Goal: Task Accomplishment & Management: Use online tool/utility

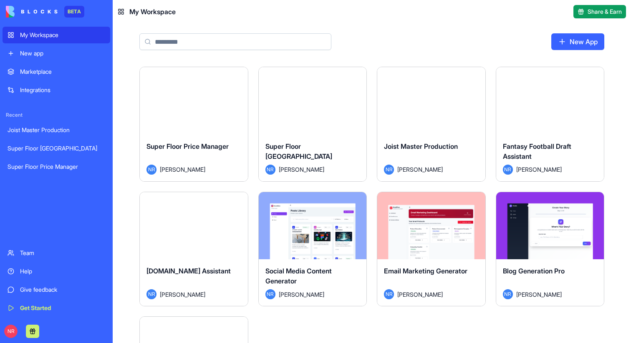
click at [310, 100] on button "Launch" at bounding box center [312, 101] width 63 height 17
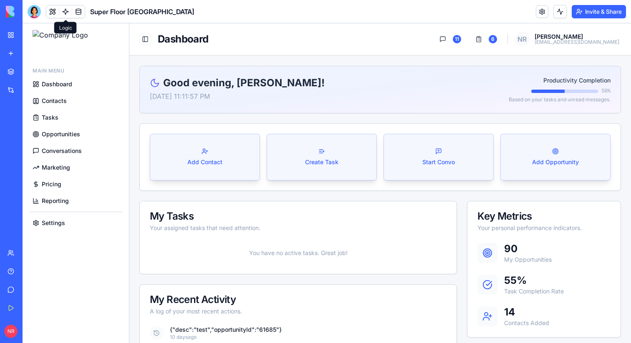
click at [66, 10] on link at bounding box center [65, 11] width 13 height 13
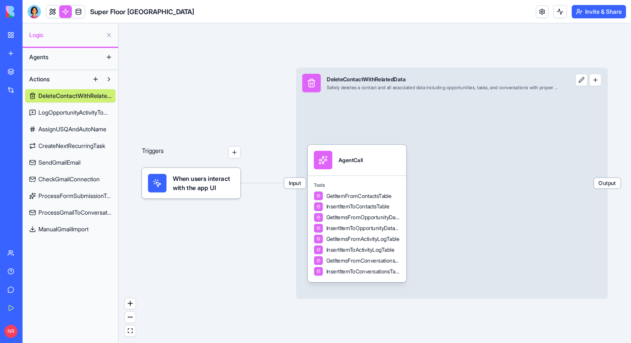
click at [62, 216] on span "ProcessGmailToConversation" at bounding box center [74, 213] width 73 height 8
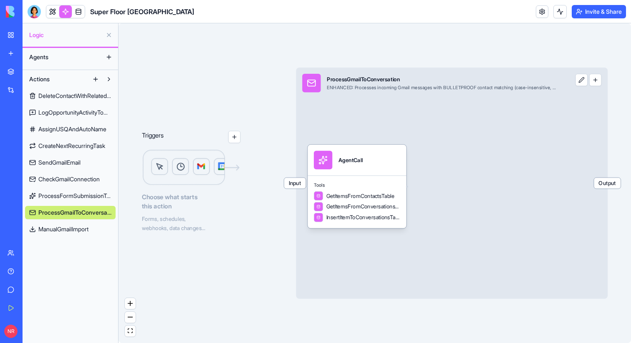
click at [70, 194] on span "ProcessFormSubmissionToConversation" at bounding box center [74, 196] width 73 height 8
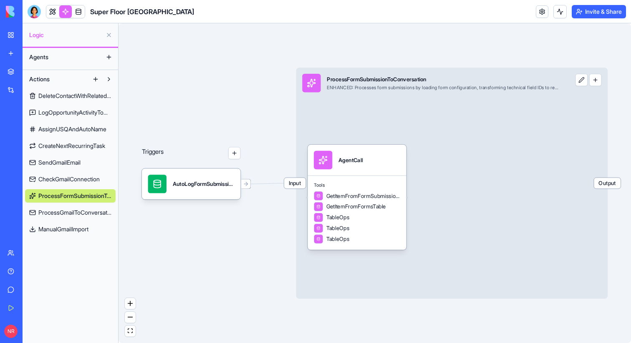
click at [75, 179] on span "CheckGmailConnection" at bounding box center [68, 179] width 61 height 8
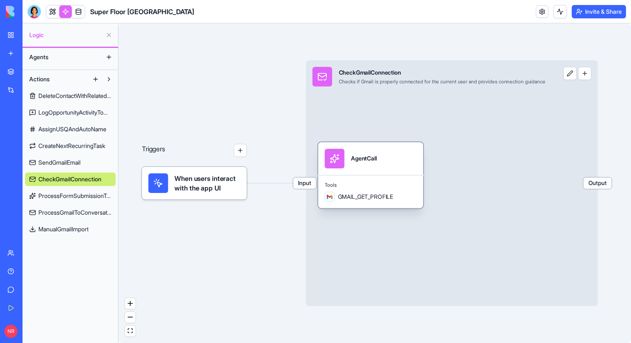
click at [387, 174] on div "AgentCall" at bounding box center [370, 158] width 105 height 33
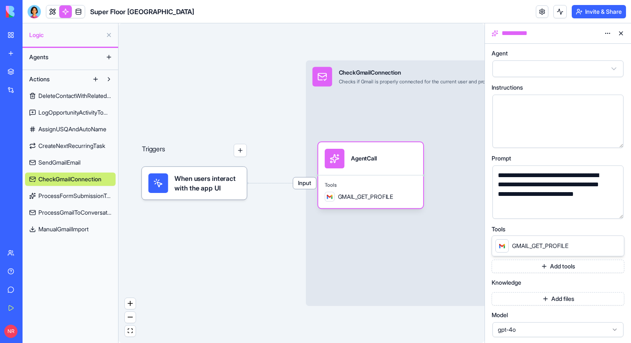
click at [61, 161] on span "SendGmailEmail" at bounding box center [59, 163] width 42 height 8
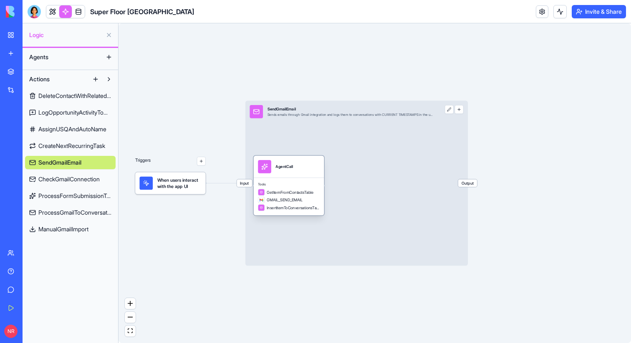
click at [286, 191] on span "GetItemFromContactsTable" at bounding box center [290, 192] width 47 height 5
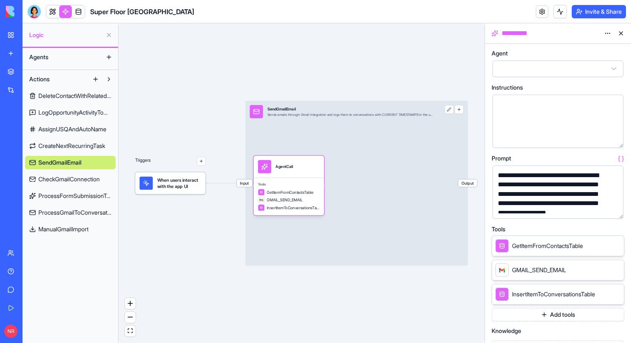
click at [49, 146] on span "CreateNextRecurringTask" at bounding box center [71, 146] width 67 height 8
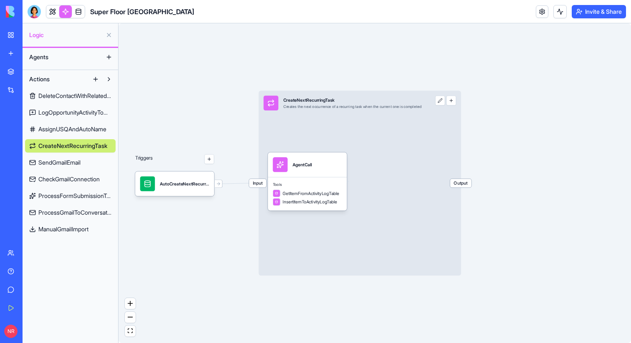
click at [51, 131] on span "AssignUSQAndAutoName" at bounding box center [72, 129] width 68 height 8
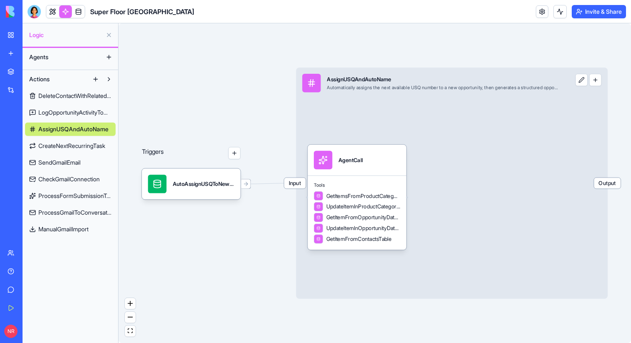
click at [54, 110] on span "LogOpportunityActivityToConversations" at bounding box center [74, 112] width 73 height 8
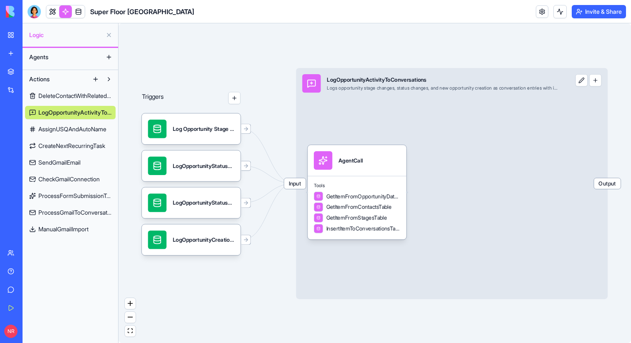
click at [57, 98] on span "DeleteContactWithRelatedData" at bounding box center [74, 96] width 73 height 8
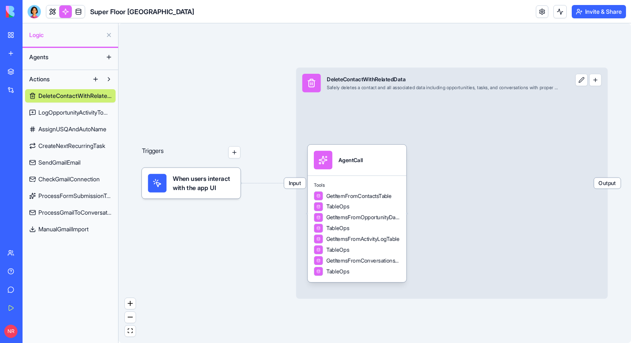
click at [59, 159] on span "SendGmailEmail" at bounding box center [59, 163] width 42 height 8
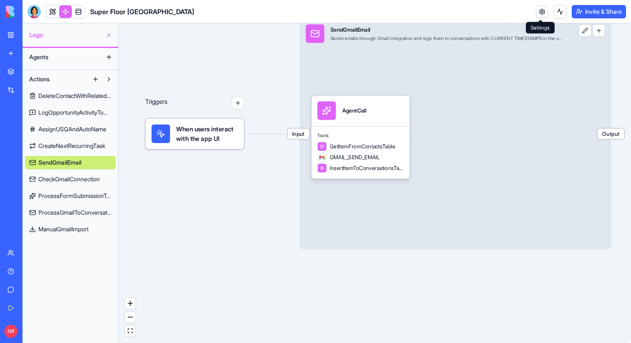
click at [540, 14] on link at bounding box center [542, 11] width 13 height 13
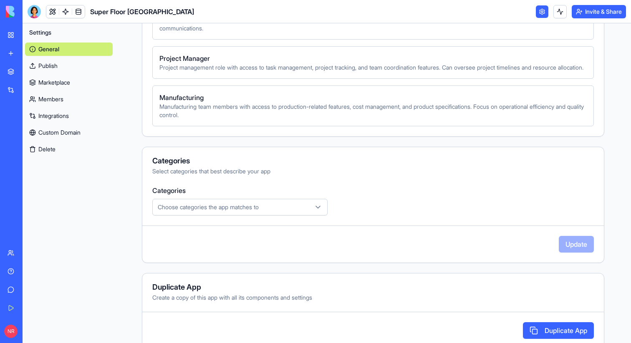
scroll to position [434, 0]
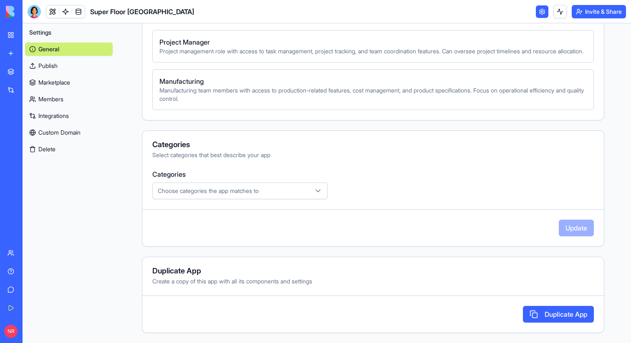
click at [54, 114] on link "Integrations" at bounding box center [69, 115] width 88 height 13
